Goal: Unclear: Browse casually

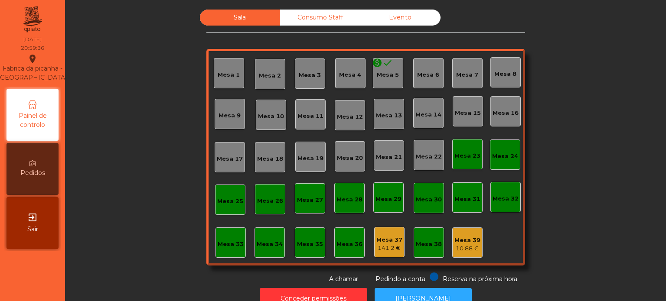
click at [69, 74] on div "Sala Consumo Staff Evento Mesa 1 Mesa 2 Mesa 3 Mesa 4 monetization_on [GEOGRAPH…" at bounding box center [365, 150] width 601 height 301
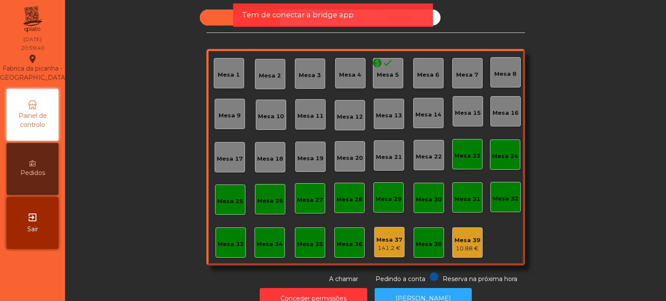
click at [69, 74] on div "Sala Consumo Staff Evento Mesa 1 Mesa 2 Mesa 3 Mesa 4 monetization_on [GEOGRAPH…" at bounding box center [365, 150] width 601 height 301
click at [347, 13] on span "Tem de conectar a bridge app" at bounding box center [298, 15] width 112 height 11
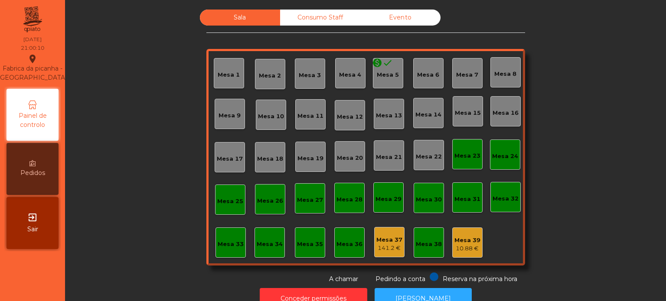
click at [347, 13] on div "Consumo Staff" at bounding box center [320, 18] width 80 height 16
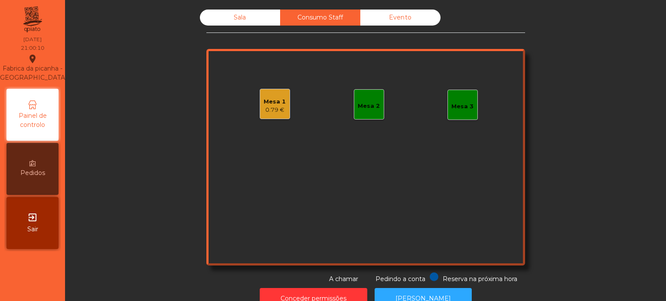
click at [347, 13] on div "Consumo Staff" at bounding box center [320, 18] width 80 height 16
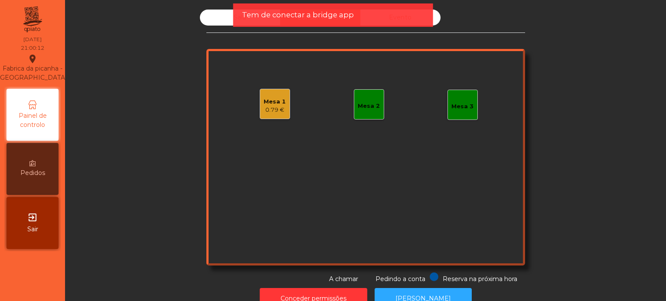
click at [281, 16] on span "Tem de conectar a bridge app" at bounding box center [298, 15] width 112 height 11
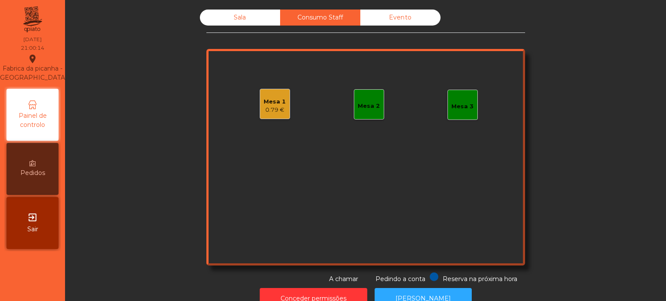
click at [281, 16] on div "Consumo Staff" at bounding box center [320, 18] width 80 height 16
click at [251, 19] on div "Sala" at bounding box center [240, 18] width 80 height 16
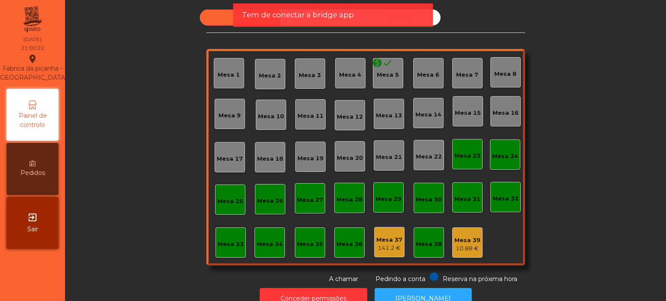
click at [251, 19] on span "Tem de conectar a bridge app" at bounding box center [298, 15] width 112 height 11
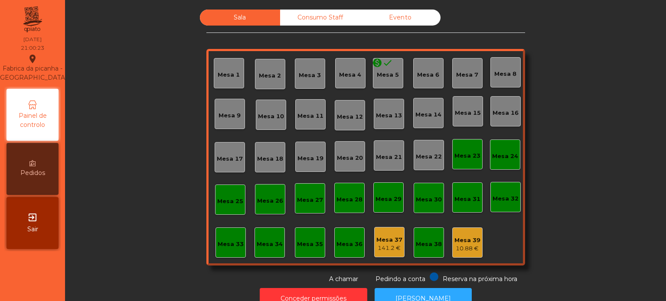
click at [251, 19] on div "Sala" at bounding box center [240, 18] width 80 height 16
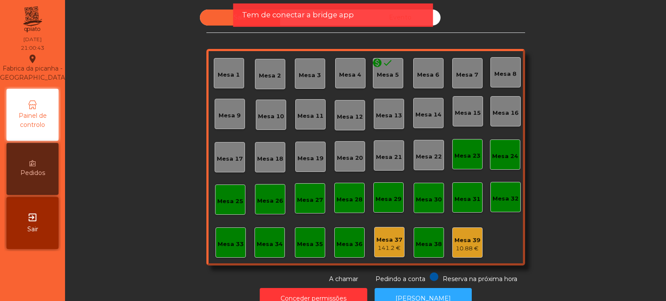
click at [251, 19] on span "Tem de conectar a bridge app" at bounding box center [298, 15] width 112 height 11
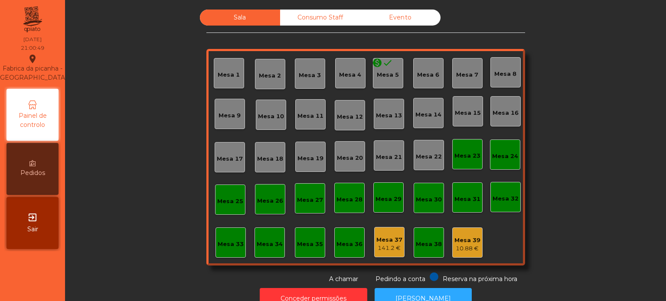
click at [114, 37] on div "Sala Consumo Staff Evento Mesa 1 Mesa 2 Mesa 3 Mesa 4 monetization_on [GEOGRAPH…" at bounding box center [366, 147] width 578 height 275
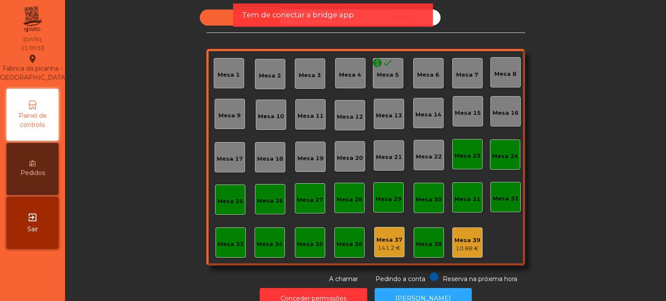
click at [150, 47] on div "Sala Consumo Staff Evento Mesa 1 Mesa 2 Mesa 3 Mesa 4 monetization_on [GEOGRAPH…" at bounding box center [366, 147] width 578 height 275
click at [246, 13] on span "Tem de conectar a bridge app" at bounding box center [298, 15] width 112 height 11
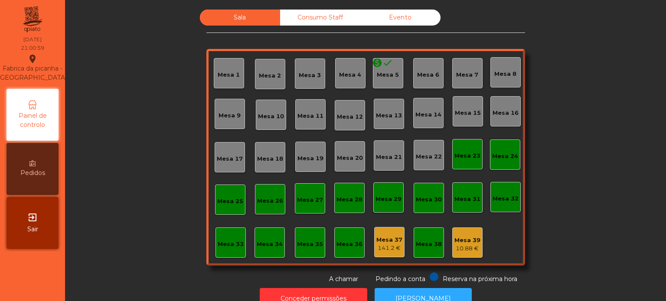
click at [246, 13] on div "Sala" at bounding box center [240, 18] width 80 height 16
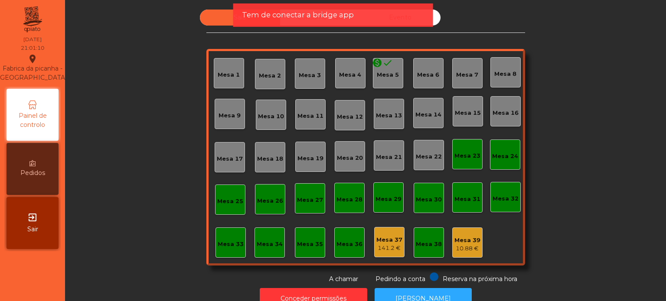
click at [302, 13] on span "Tem de conectar a bridge app" at bounding box center [298, 15] width 112 height 11
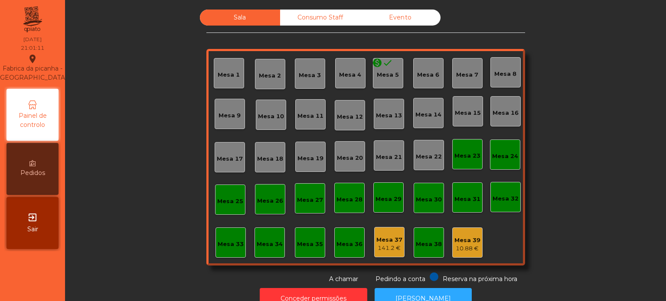
click at [302, 13] on div "Consumo Staff" at bounding box center [320, 18] width 80 height 16
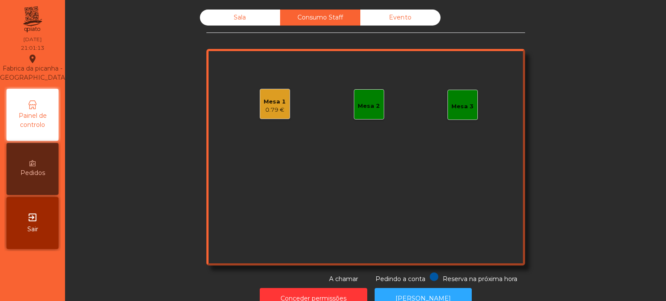
click at [245, 16] on div "Sala" at bounding box center [240, 18] width 80 height 16
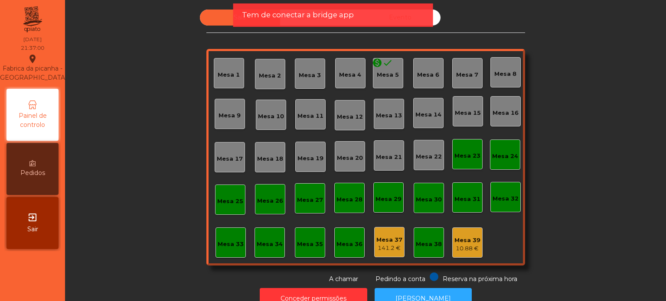
click at [319, 12] on span "Tem de conectar a bridge app" at bounding box center [298, 15] width 112 height 11
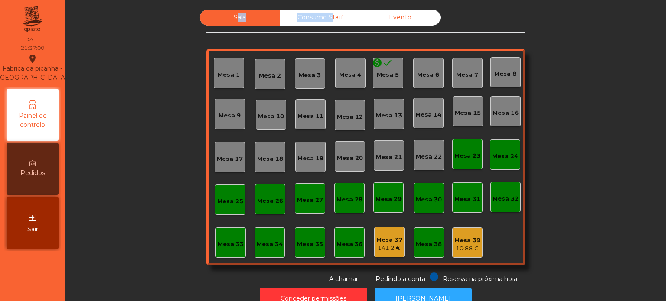
click at [319, 12] on div "Consumo Staff" at bounding box center [320, 18] width 80 height 16
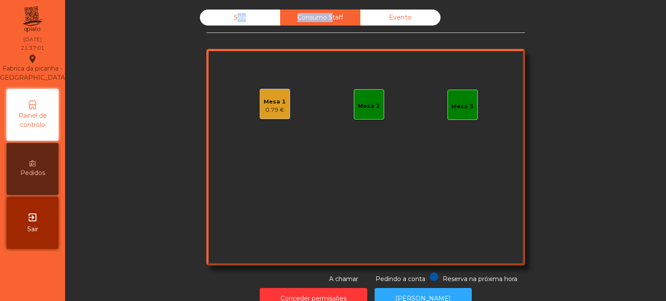
click at [319, 12] on div "Consumo Staff" at bounding box center [320, 18] width 80 height 16
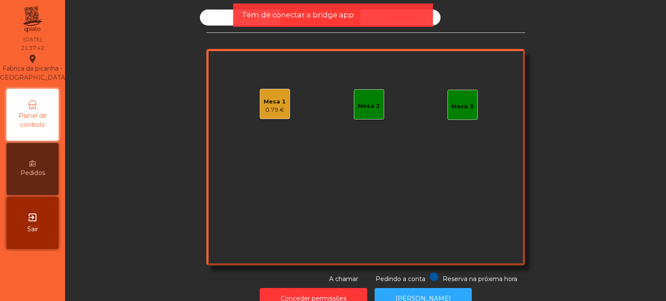
click at [226, 26] on div "Sala Consumo Staff Evento Mesa 1 0.79 € Mesa 2 Mesa 3 Reserva na próxima hora P…" at bounding box center [365, 147] width 319 height 275
click at [232, 18] on div "Sala" at bounding box center [240, 18] width 80 height 16
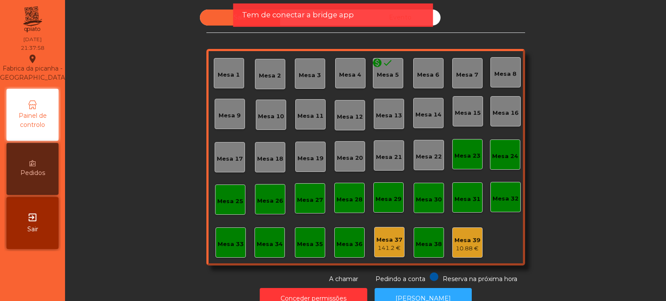
click at [298, 10] on span "Tem de conectar a bridge app" at bounding box center [298, 15] width 112 height 11
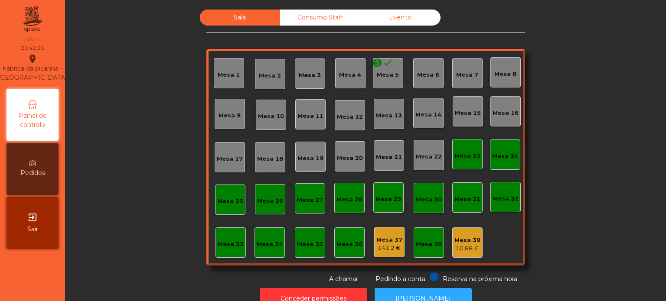
click at [328, 23] on div "Consumo Staff" at bounding box center [320, 18] width 80 height 16
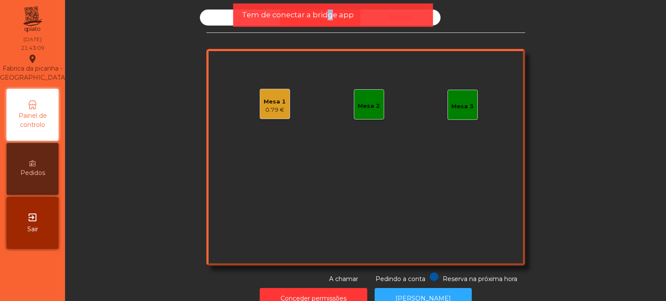
drag, startPoint x: 328, startPoint y: 23, endPoint x: 317, endPoint y: 15, distance: 13.9
click at [317, 15] on div "Tem de conectar a bridge app" at bounding box center [333, 14] width 200 height 23
click at [317, 15] on span "Tem de conectar a bridge app" at bounding box center [298, 15] width 112 height 11
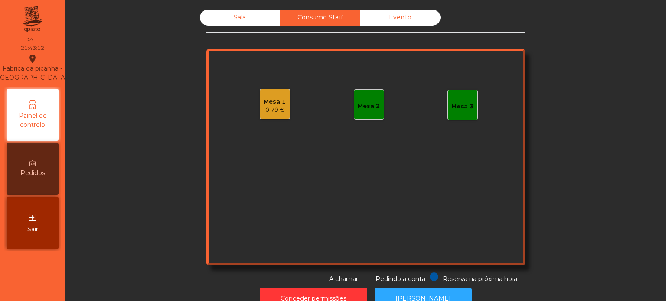
click at [252, 13] on div "Sala" at bounding box center [240, 18] width 80 height 16
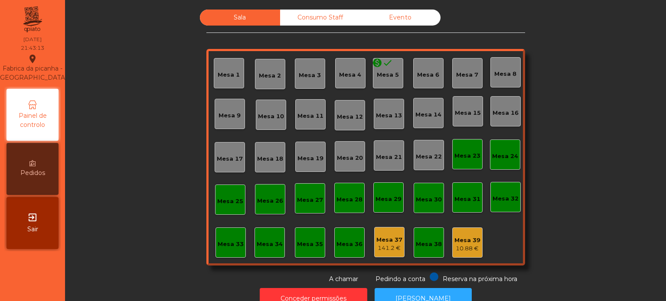
click at [293, 29] on div "Sala Consumo Staff Evento Mesa 1 Mesa 2 Mesa 3 Mesa 4 monetization_on [GEOGRAPH…" at bounding box center [365, 147] width 319 height 275
